Goal: Transaction & Acquisition: Book appointment/travel/reservation

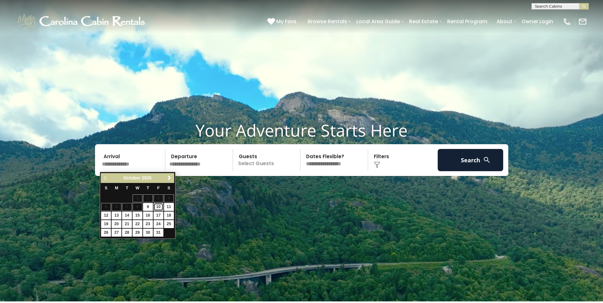
click at [158, 204] on link "10" at bounding box center [158, 207] width 10 height 8
type input "********"
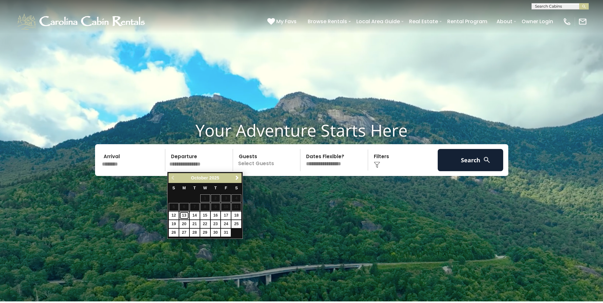
click at [184, 215] on link "13" at bounding box center [184, 216] width 10 height 8
type input "********"
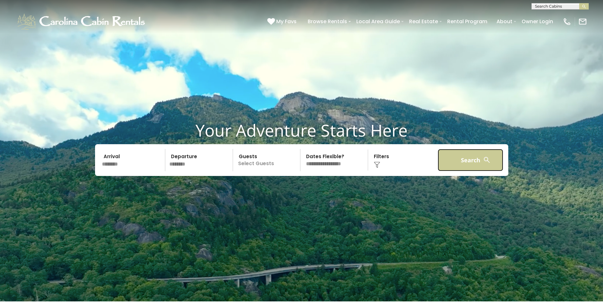
click at [451, 165] on button "Search" at bounding box center [470, 160] width 66 height 22
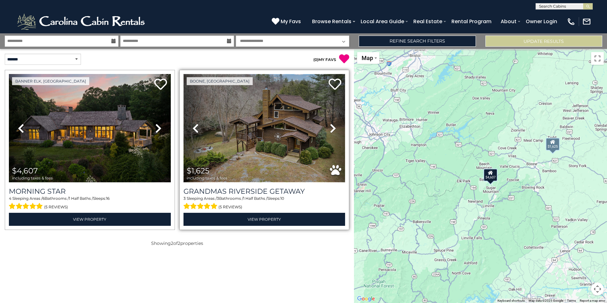
click at [267, 137] on img at bounding box center [265, 128] width 162 height 108
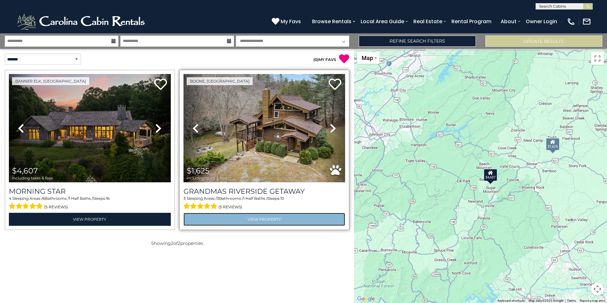
click at [239, 218] on link "View Property" at bounding box center [265, 219] width 162 height 13
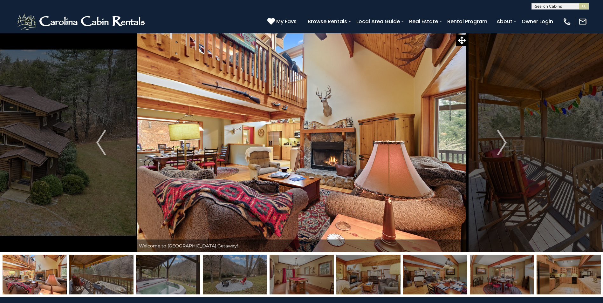
click at [500, 145] on img "Next" at bounding box center [502, 142] width 10 height 25
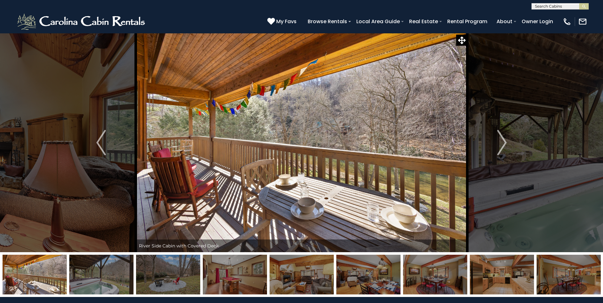
click at [500, 145] on img "Next" at bounding box center [502, 142] width 10 height 25
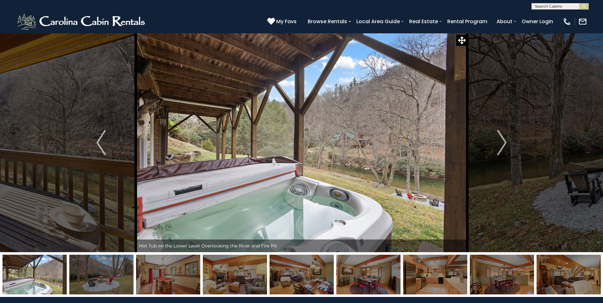
click at [500, 145] on img "Next" at bounding box center [502, 142] width 10 height 25
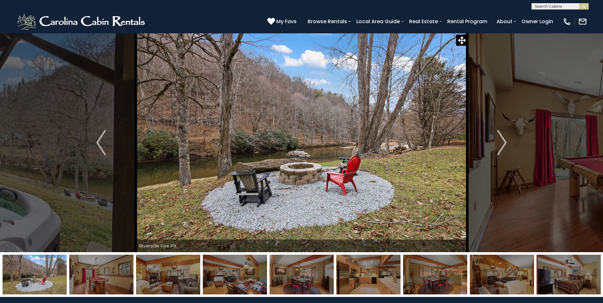
click at [500, 145] on img "Next" at bounding box center [502, 142] width 10 height 25
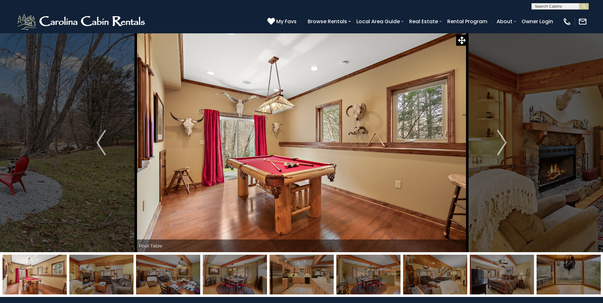
click at [500, 145] on img "Next" at bounding box center [502, 142] width 10 height 25
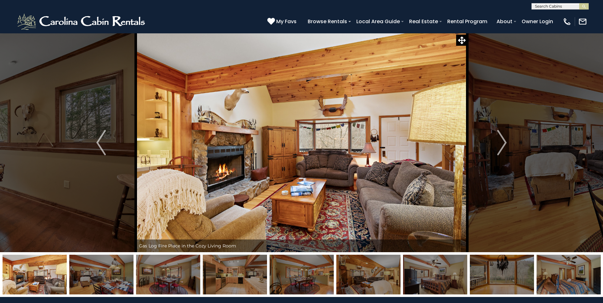
click at [500, 145] on img "Next" at bounding box center [502, 142] width 10 height 25
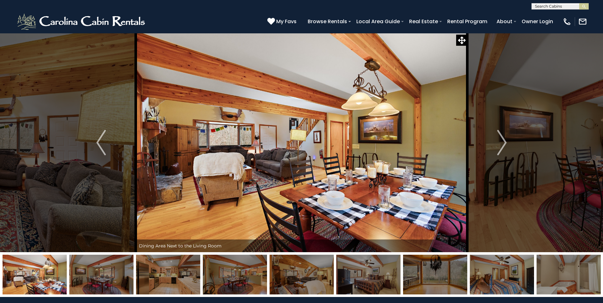
click at [500, 145] on img "Next" at bounding box center [502, 142] width 10 height 25
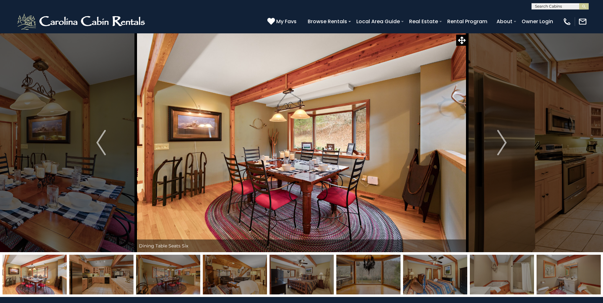
click at [500, 145] on img "Next" at bounding box center [502, 142] width 10 height 25
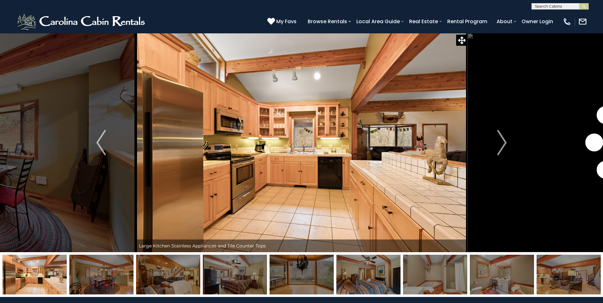
click at [500, 145] on img "Next" at bounding box center [502, 142] width 10 height 25
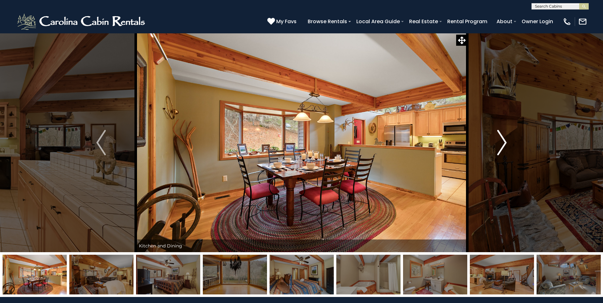
click at [500, 145] on img "Next" at bounding box center [502, 142] width 10 height 25
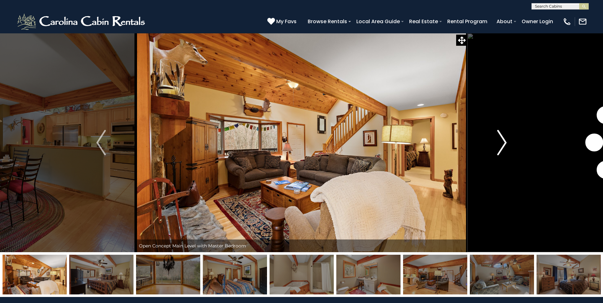
click at [500, 145] on img "Next" at bounding box center [502, 142] width 10 height 25
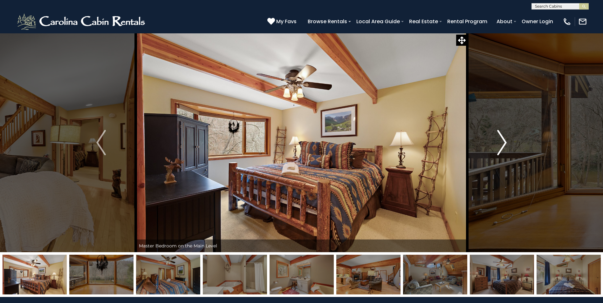
click at [500, 145] on img "Next" at bounding box center [502, 142] width 10 height 25
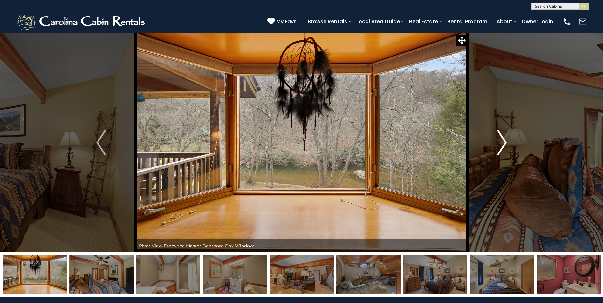
click at [500, 145] on img "Next" at bounding box center [502, 142] width 10 height 25
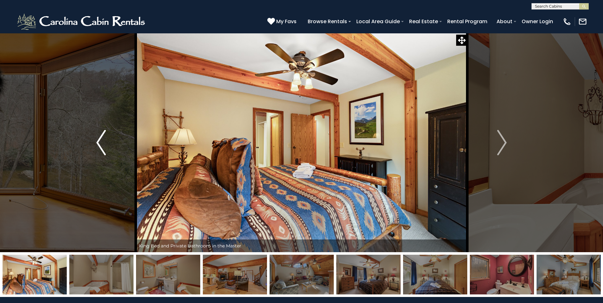
click at [96, 150] on img "Previous" at bounding box center [101, 142] width 10 height 25
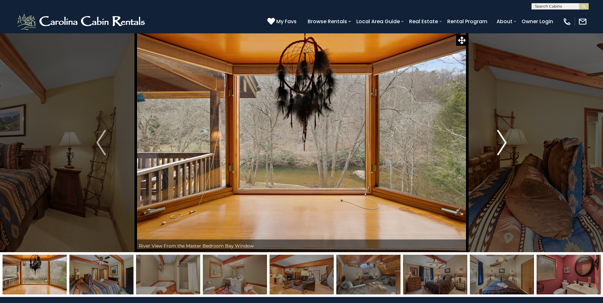
click at [498, 139] on img "Next" at bounding box center [502, 142] width 10 height 25
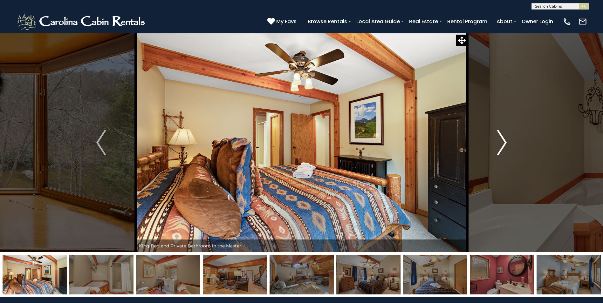
click at [498, 139] on img "Next" at bounding box center [502, 142] width 10 height 25
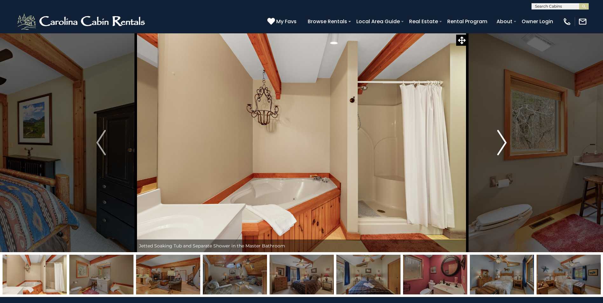
click at [498, 139] on img "Next" at bounding box center [502, 142] width 10 height 25
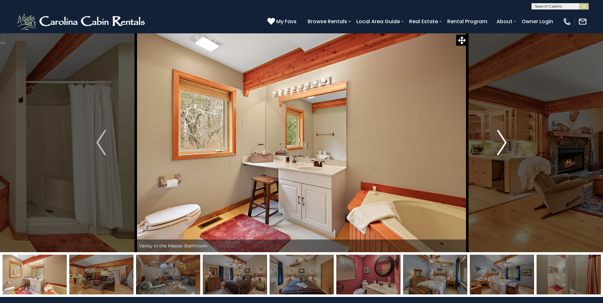
click at [498, 139] on img "Next" at bounding box center [502, 142] width 10 height 25
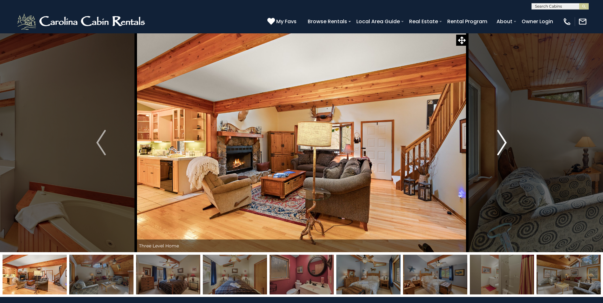
click at [498, 139] on img "Next" at bounding box center [502, 142] width 10 height 25
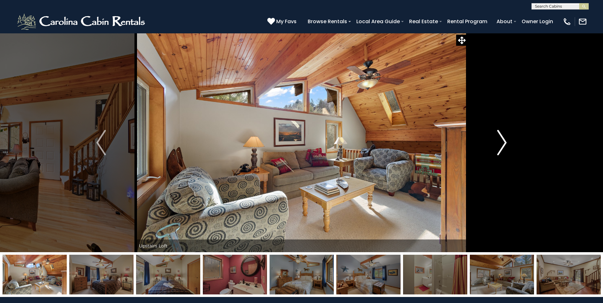
click at [498, 139] on img "Next" at bounding box center [502, 142] width 10 height 25
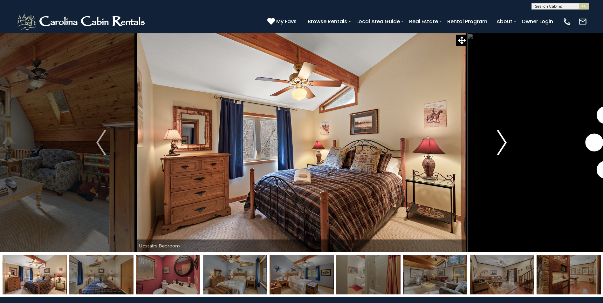
click at [498, 139] on img "Next" at bounding box center [502, 142] width 10 height 25
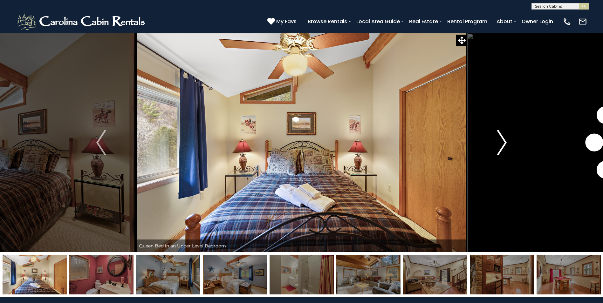
click at [498, 139] on img "Next" at bounding box center [502, 142] width 10 height 25
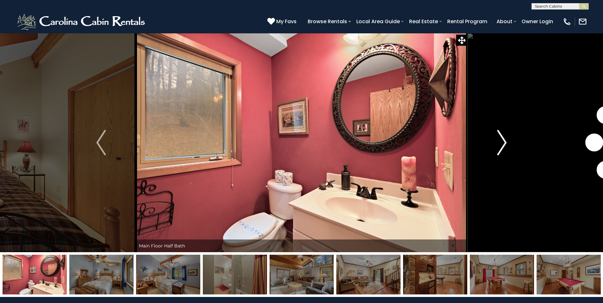
click at [498, 139] on img "Next" at bounding box center [502, 142] width 10 height 25
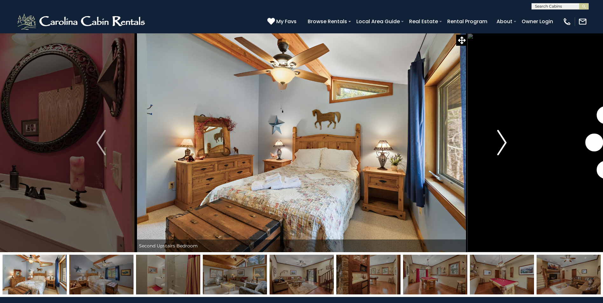
click at [498, 139] on img "Next" at bounding box center [502, 142] width 10 height 25
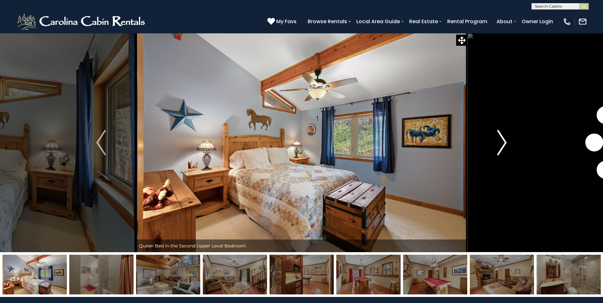
click at [498, 139] on img "Next" at bounding box center [502, 142] width 10 height 25
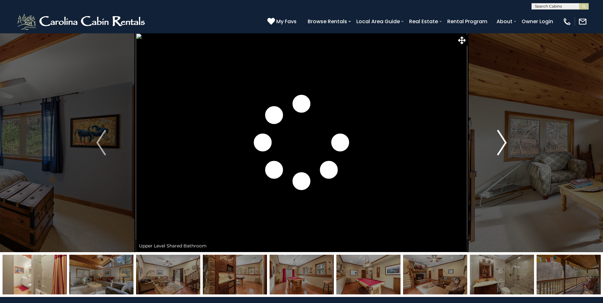
click at [498, 139] on img "Next" at bounding box center [502, 142] width 10 height 25
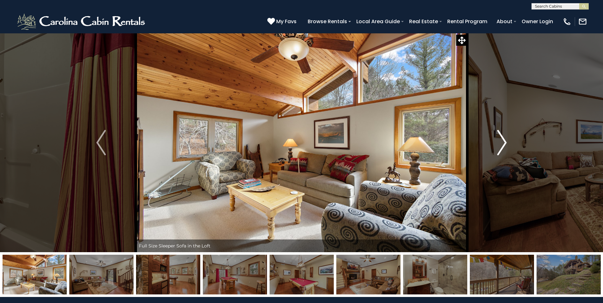
click at [498, 139] on img "Next" at bounding box center [502, 142] width 10 height 25
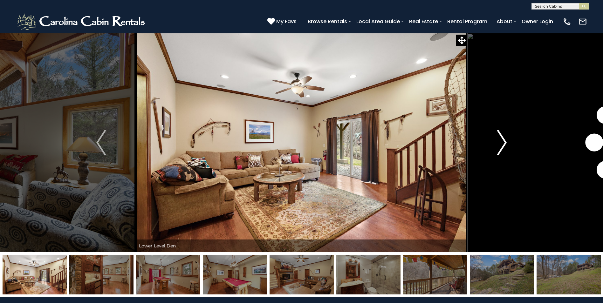
click at [498, 139] on img "Next" at bounding box center [502, 142] width 10 height 25
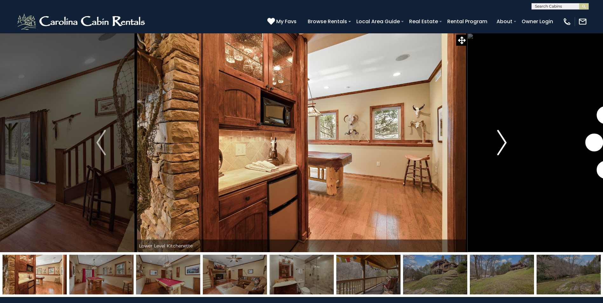
click at [498, 139] on img "Next" at bounding box center [502, 142] width 10 height 25
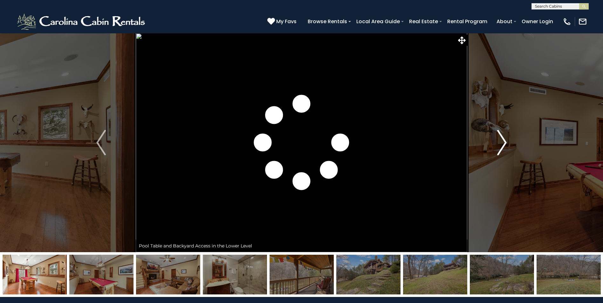
click at [498, 139] on img "Next" at bounding box center [502, 142] width 10 height 25
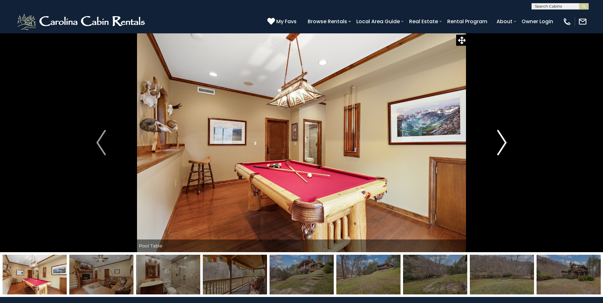
click at [498, 139] on img "Next" at bounding box center [502, 142] width 10 height 25
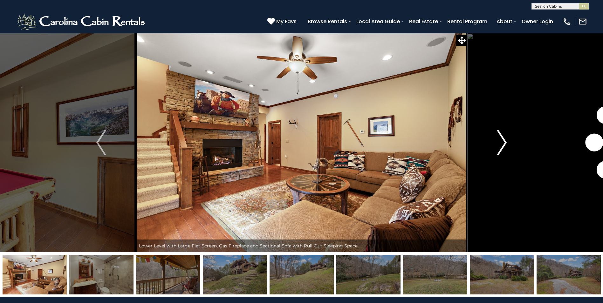
click at [498, 139] on img "Next" at bounding box center [502, 142] width 10 height 25
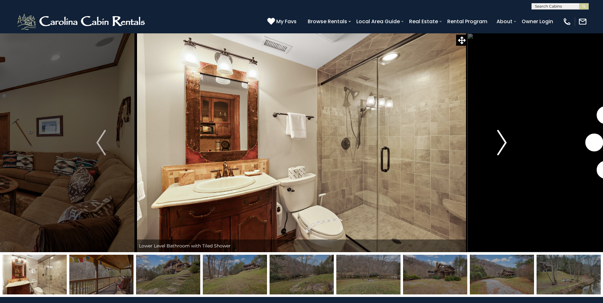
click at [498, 139] on img "Next" at bounding box center [502, 142] width 10 height 25
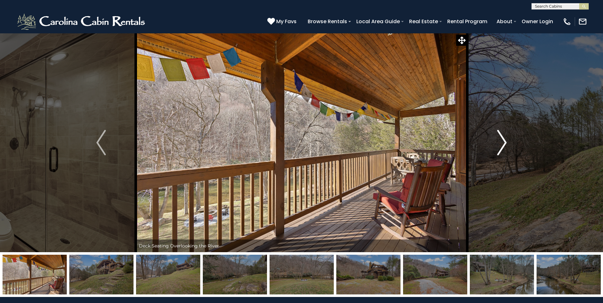
click at [498, 139] on img "Next" at bounding box center [502, 142] width 10 height 25
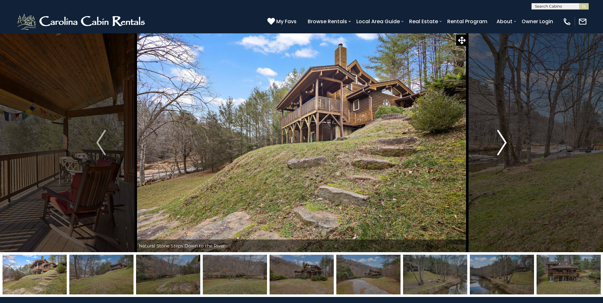
click at [498, 139] on img "Next" at bounding box center [502, 142] width 10 height 25
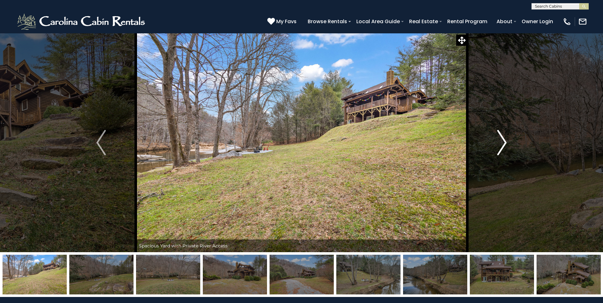
click at [498, 139] on img "Next" at bounding box center [502, 142] width 10 height 25
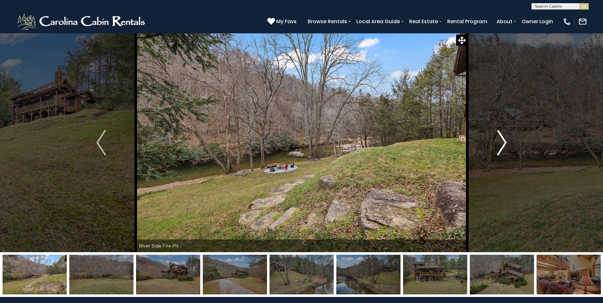
click at [498, 139] on img "Next" at bounding box center [502, 142] width 10 height 25
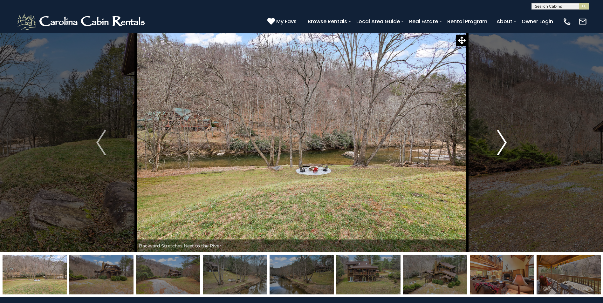
click at [498, 139] on img "Next" at bounding box center [502, 142] width 10 height 25
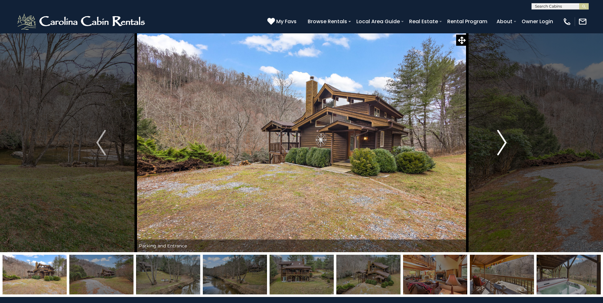
click at [498, 139] on img "Next" at bounding box center [502, 142] width 10 height 25
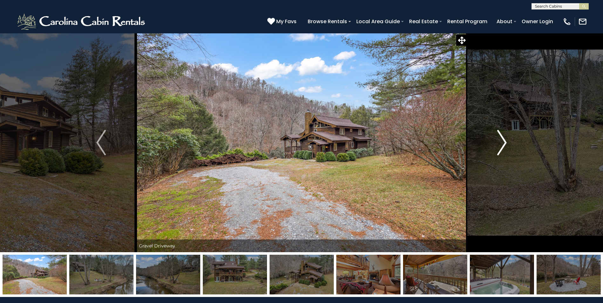
click at [498, 139] on img "Next" at bounding box center [502, 142] width 10 height 25
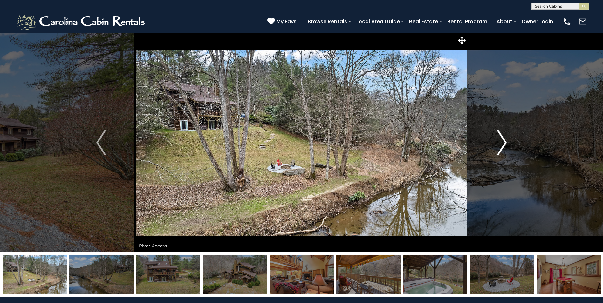
click at [500, 142] on img "Next" at bounding box center [502, 142] width 10 height 25
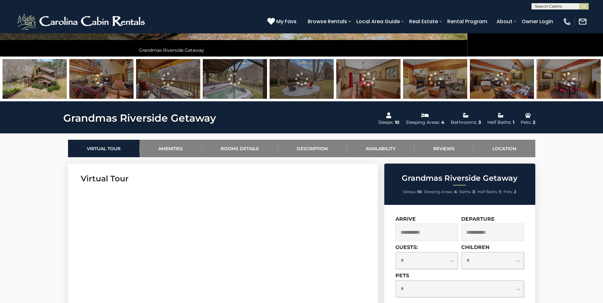
scroll to position [318, 0]
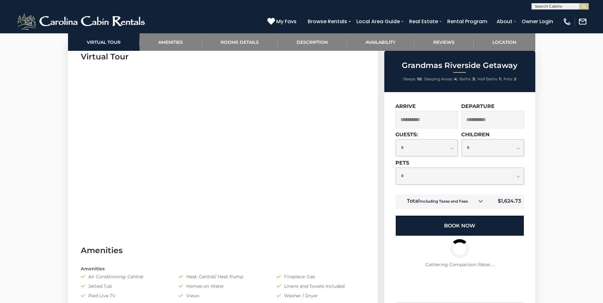
click at [459, 228] on button "Book Now" at bounding box center [459, 225] width 129 height 21
